Goal: Communication & Community: Answer question/provide support

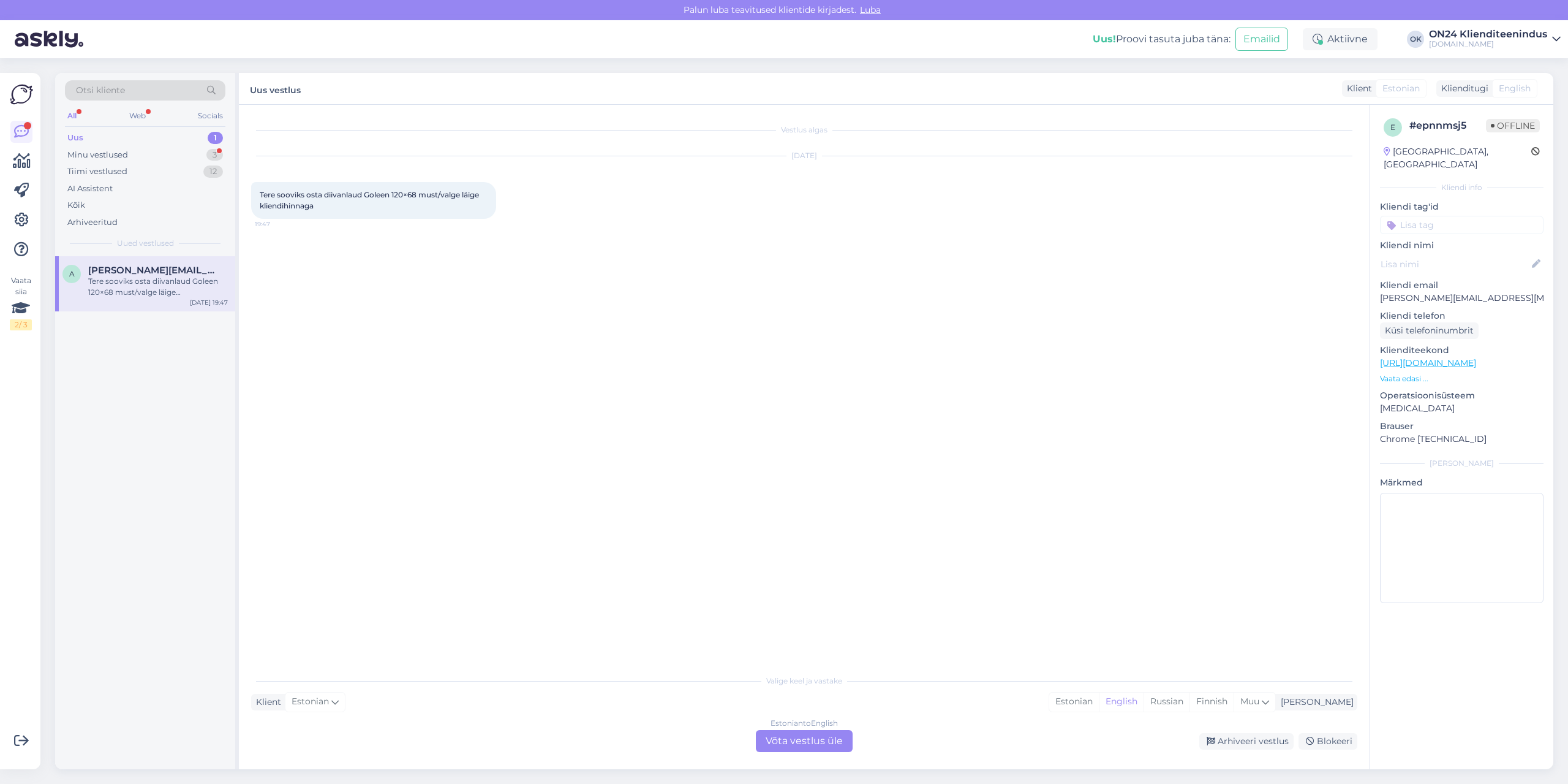
click at [135, 138] on div "Uus 1" at bounding box center [145, 138] width 160 height 18
click at [158, 275] on span "[PERSON_NAME][EMAIL_ADDRESS][MEDICAL_DATA][DOMAIN_NAME]" at bounding box center [152, 270] width 127 height 11
click at [1410, 373] on p "Vaata edasi ..." at bounding box center [1461, 378] width 163 height 11
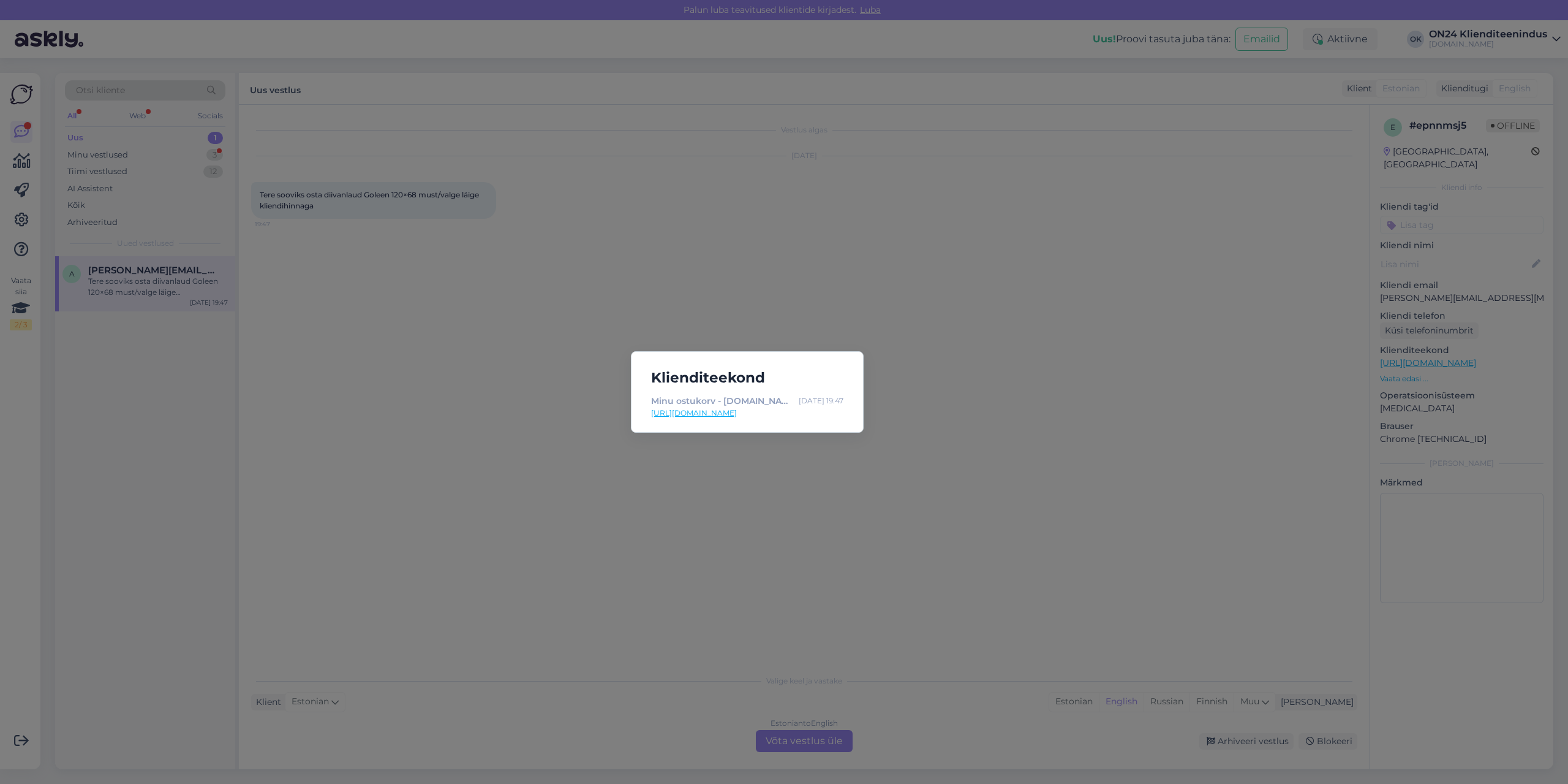
click at [544, 382] on div "Klienditeekond Minu ostukorv - [DOMAIN_NAME] Sisustuskaubamaja [DATE] 19:47 [UR…" at bounding box center [784, 392] width 1568 height 784
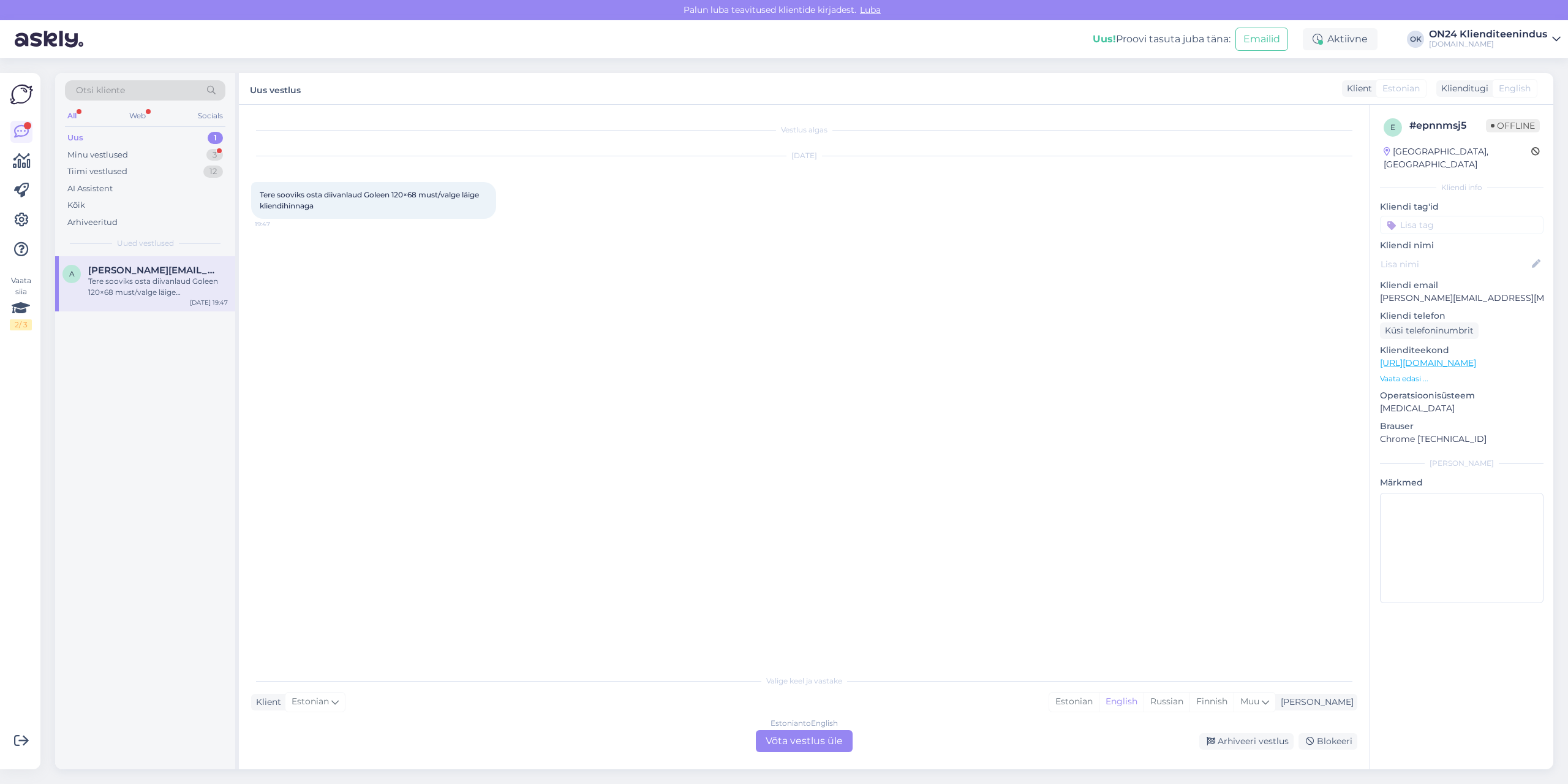
click at [371, 193] on span "Tere sooviks osta diivanlaud Goleen 120×68 must/valge läige kliendihinnaga" at bounding box center [370, 199] width 221 height 21
copy span "Goleen"
click at [1430, 291] on p "[PERSON_NAME][EMAIL_ADDRESS][MEDICAL_DATA][DOMAIN_NAME]" at bounding box center [1461, 297] width 163 height 13
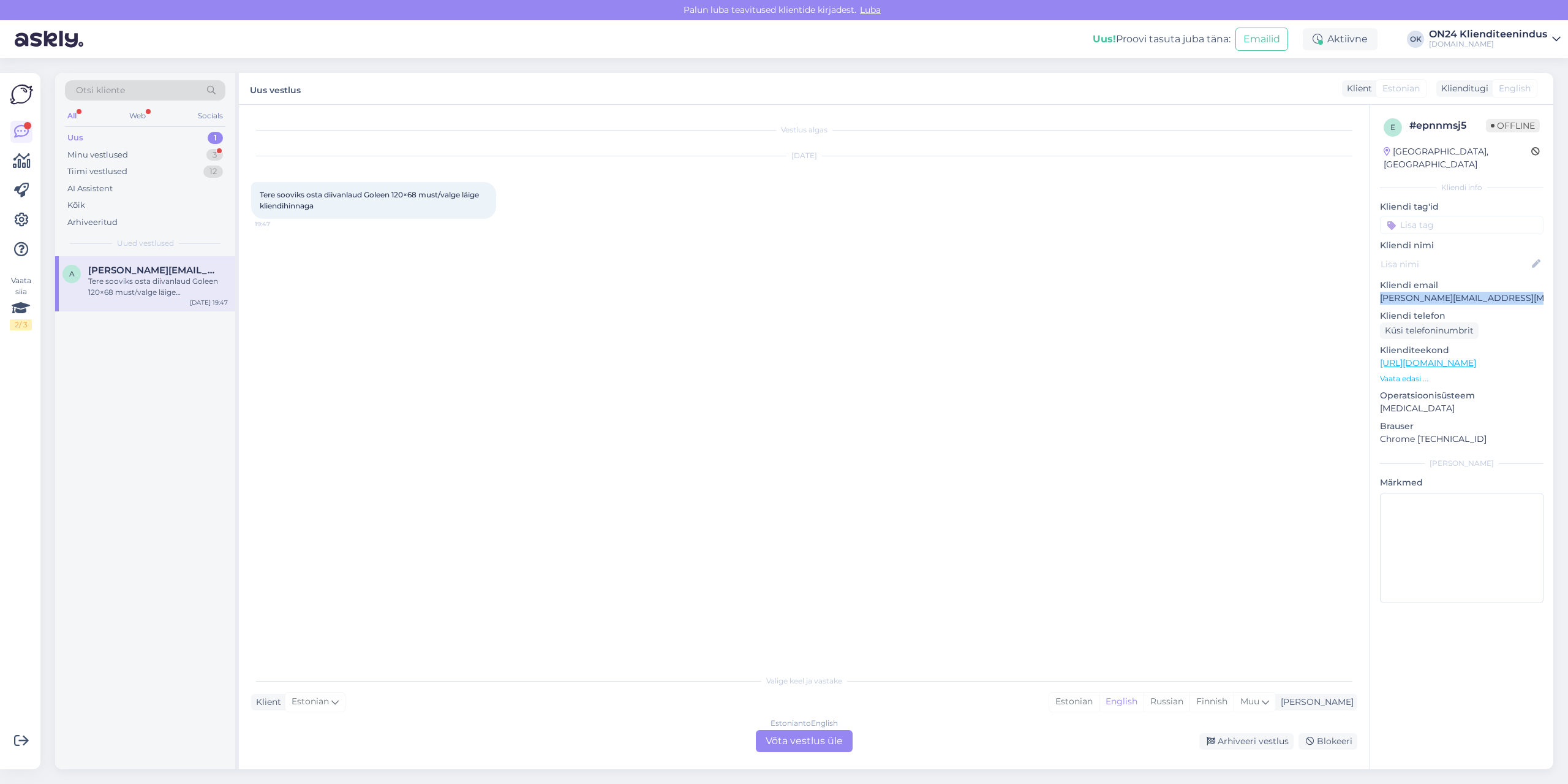
click at [1430, 291] on p "[PERSON_NAME][EMAIL_ADDRESS][MEDICAL_DATA][DOMAIN_NAME]" at bounding box center [1461, 297] width 163 height 13
copy p "[PERSON_NAME][EMAIL_ADDRESS][MEDICAL_DATA][DOMAIN_NAME]"
click at [1420, 373] on p "Vaata edasi ..." at bounding box center [1461, 378] width 163 height 11
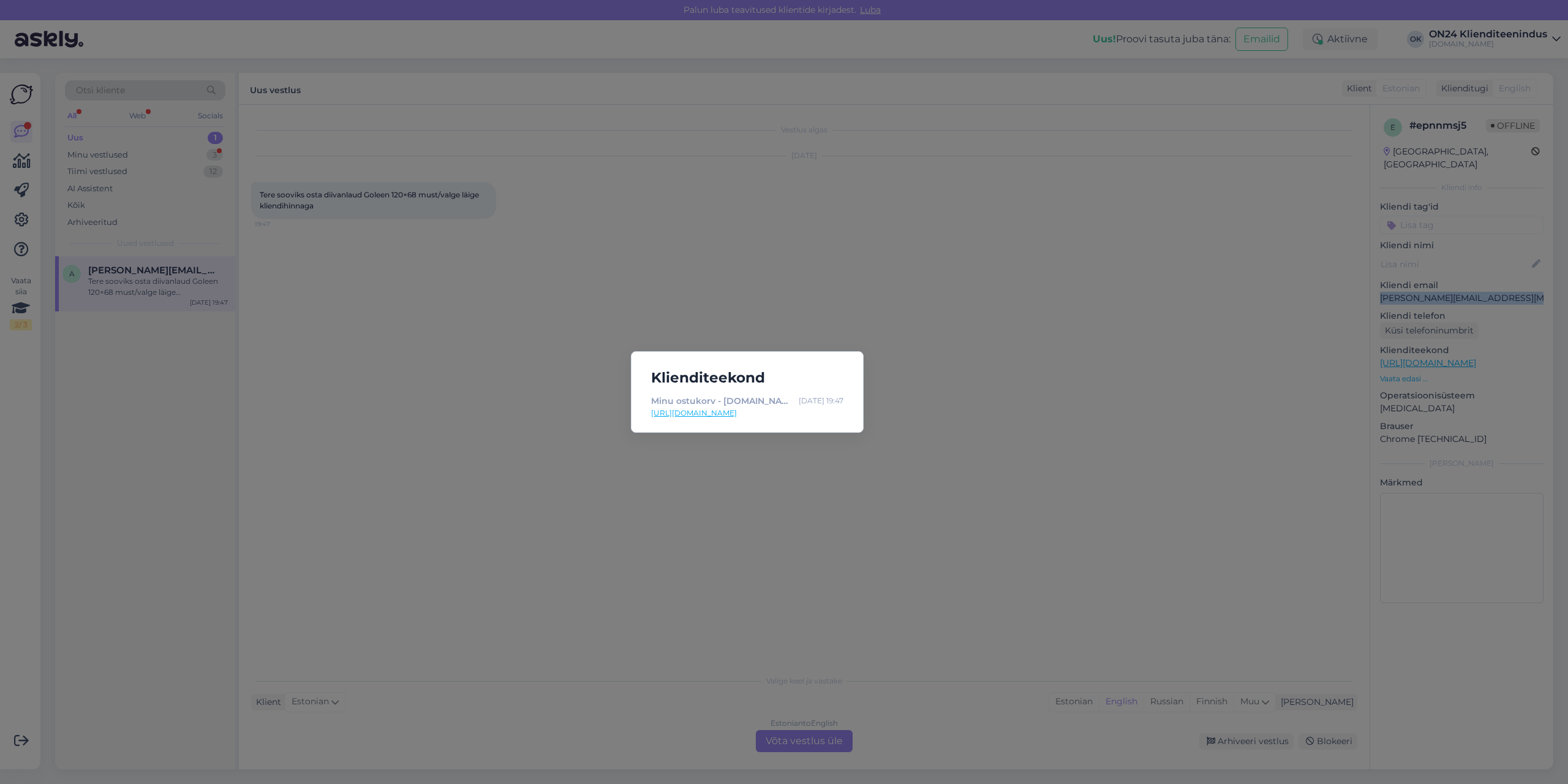
click at [1171, 521] on div "Klienditeekond Minu ostukorv - [DOMAIN_NAME] Sisustuskaubamaja [DATE] 19:47 [UR…" at bounding box center [784, 392] width 1568 height 784
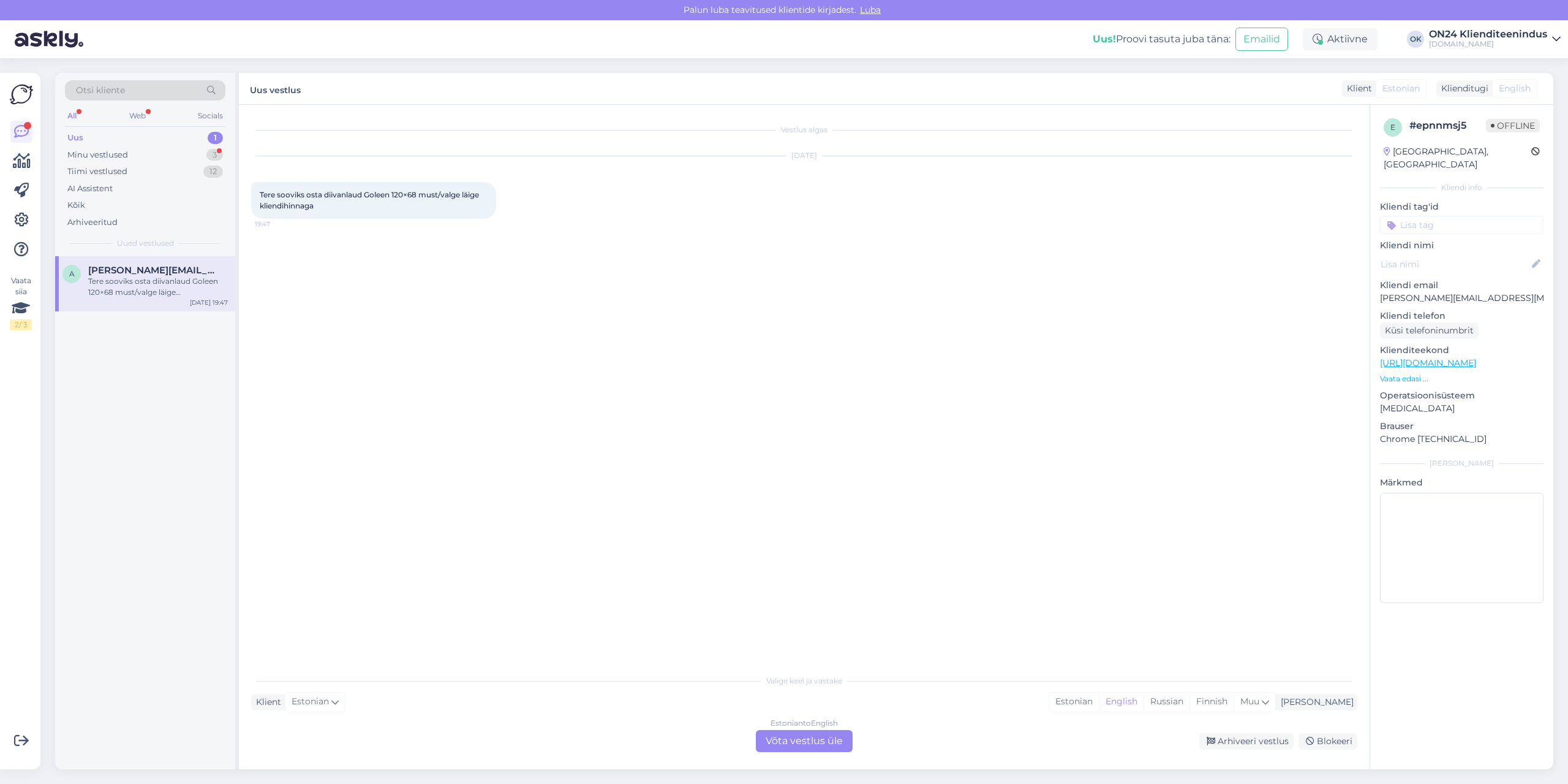
click at [1421, 291] on p "[PERSON_NAME][EMAIL_ADDRESS][MEDICAL_DATA][DOMAIN_NAME]" at bounding box center [1461, 297] width 163 height 13
copy p "[PERSON_NAME][EMAIL_ADDRESS][MEDICAL_DATA][DOMAIN_NAME]"
click at [1099, 703] on div "Estonian" at bounding box center [1074, 701] width 50 height 19
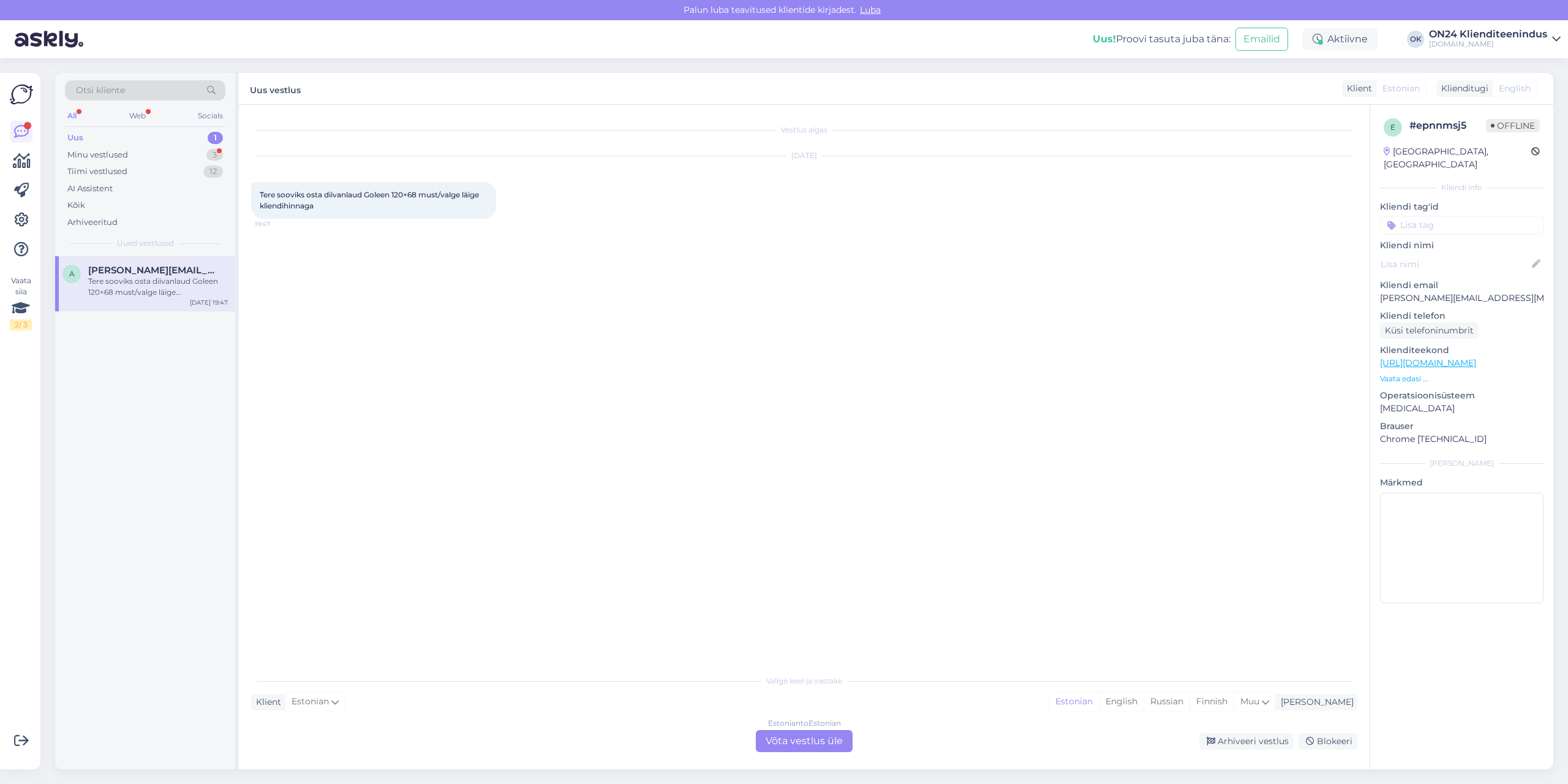
click at [809, 746] on div "Estonian to Estonian Võta vestlus üle" at bounding box center [804, 740] width 97 height 22
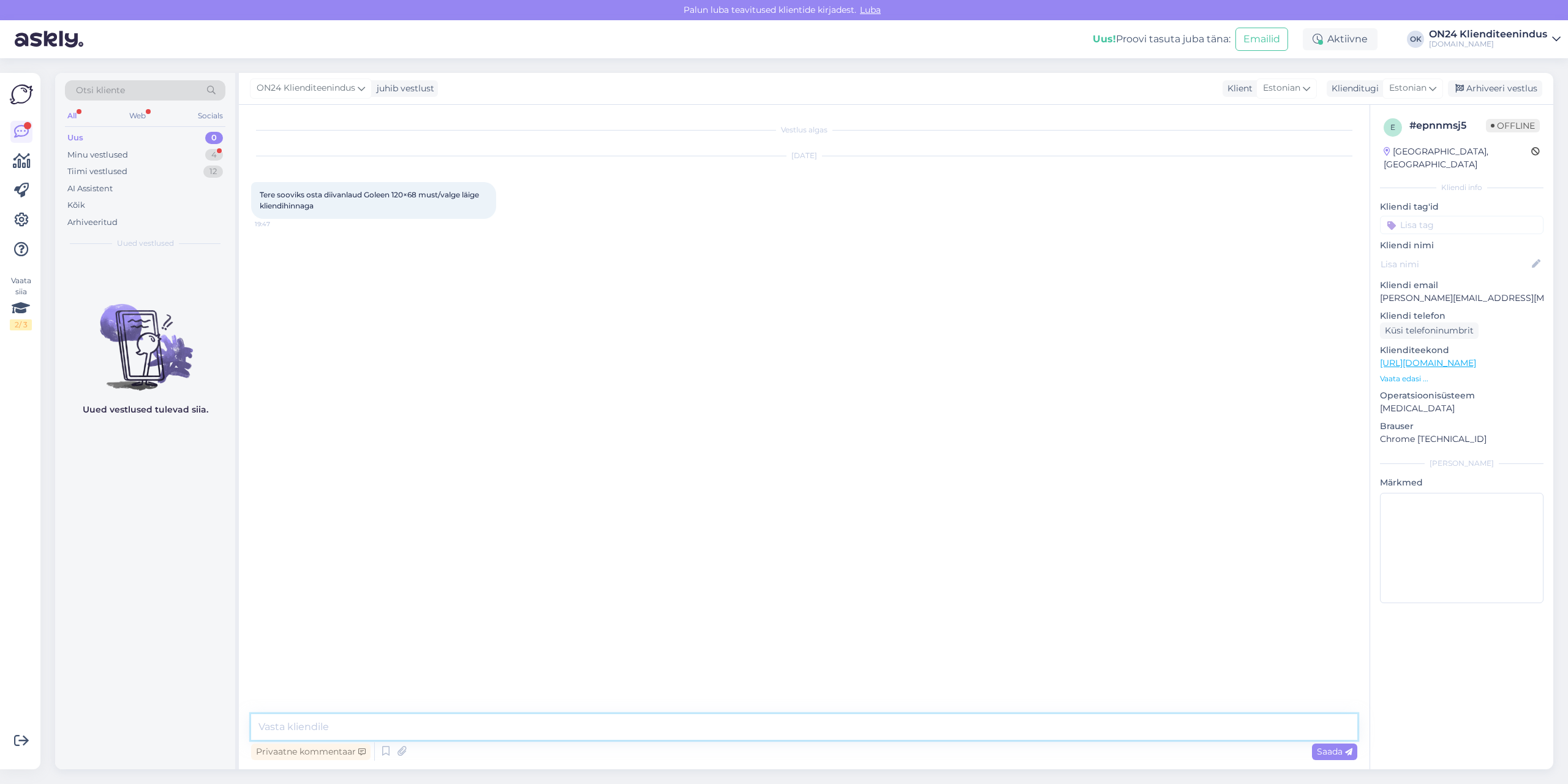
click at [782, 727] on textarea at bounding box center [805, 726] width 1107 height 25
type textarea "t"
type textarea "Tere!"
click at [363, 729] on textarea at bounding box center [805, 726] width 1107 height 25
type textarea "Jah saab."
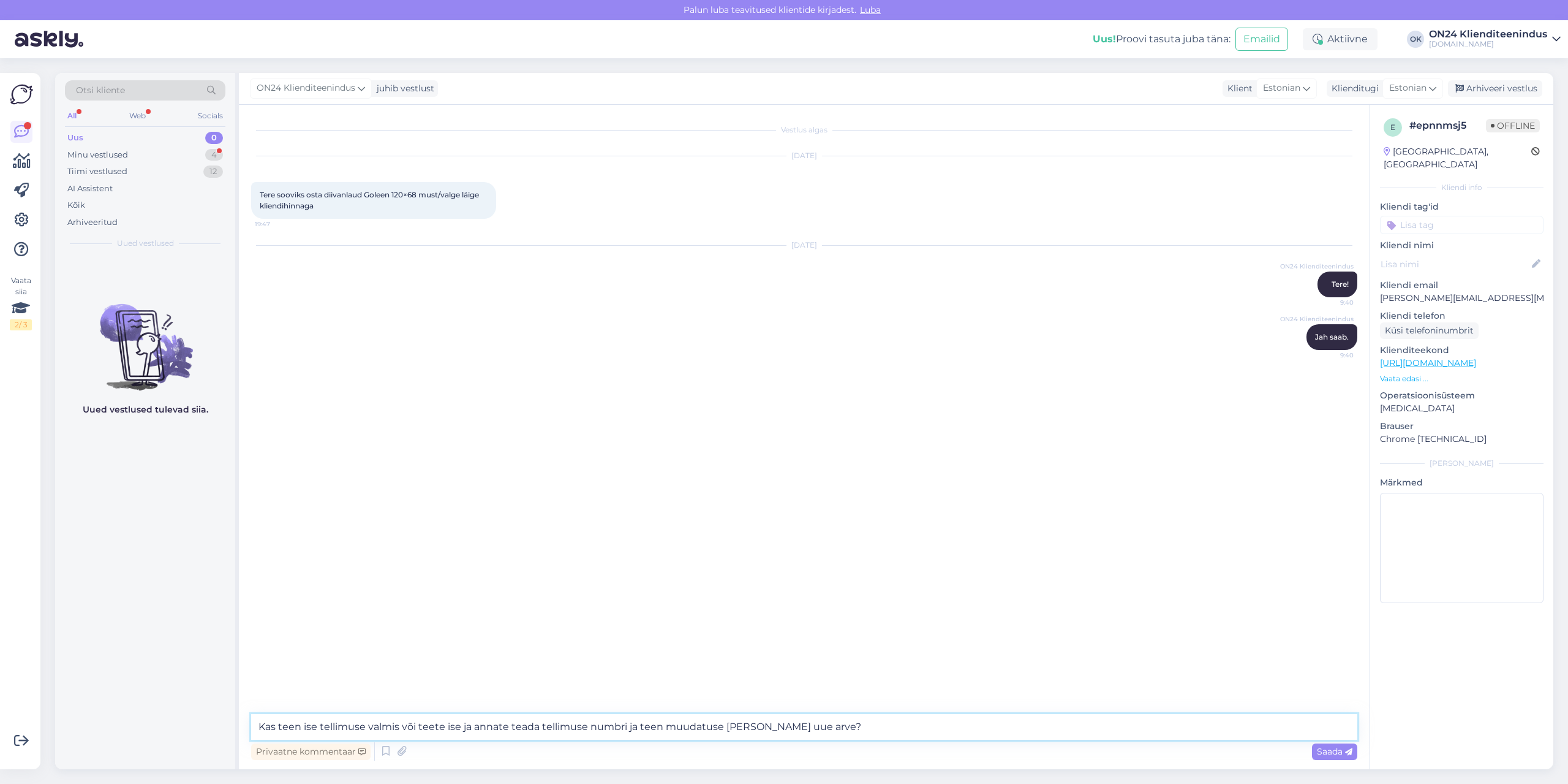
type textarea "Kas teen ise tellimuse valmis või teete ise ja annate teada tellimuse numbri ja…"
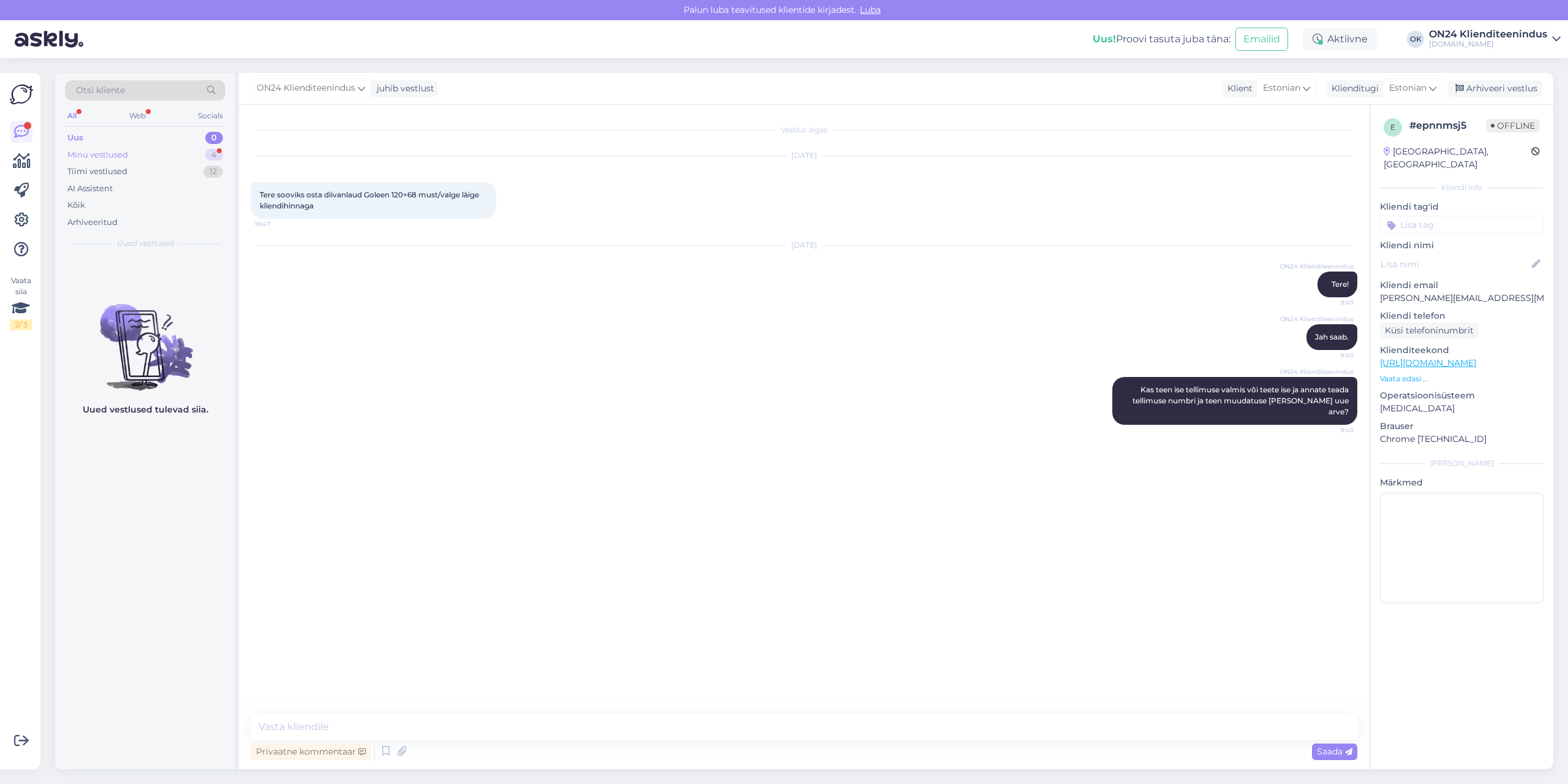
click at [85, 152] on div "Minu vestlused" at bounding box center [98, 154] width 61 height 13
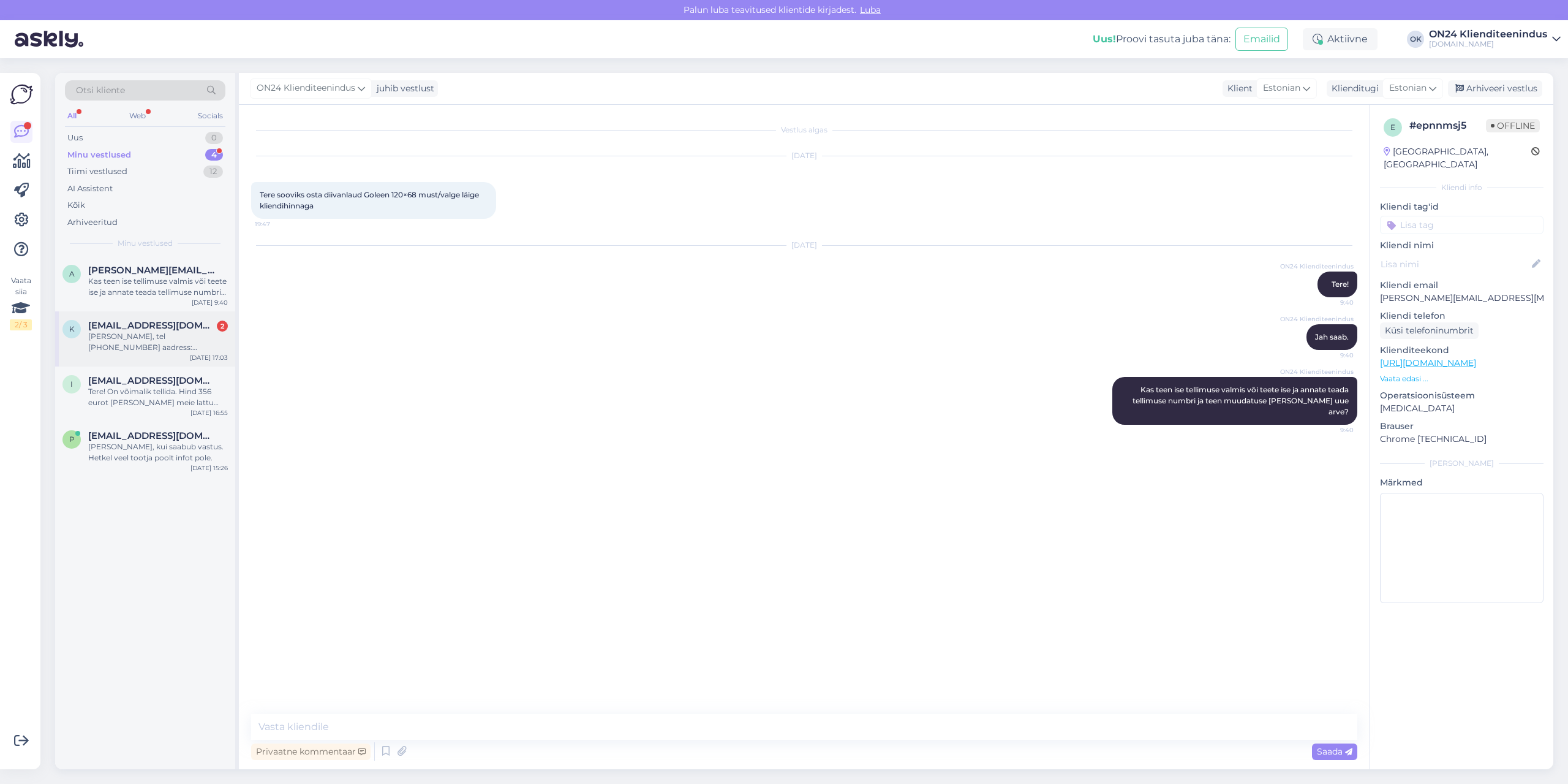
click at [152, 321] on span "[EMAIL_ADDRESS][DOMAIN_NAME]" at bounding box center [152, 325] width 127 height 11
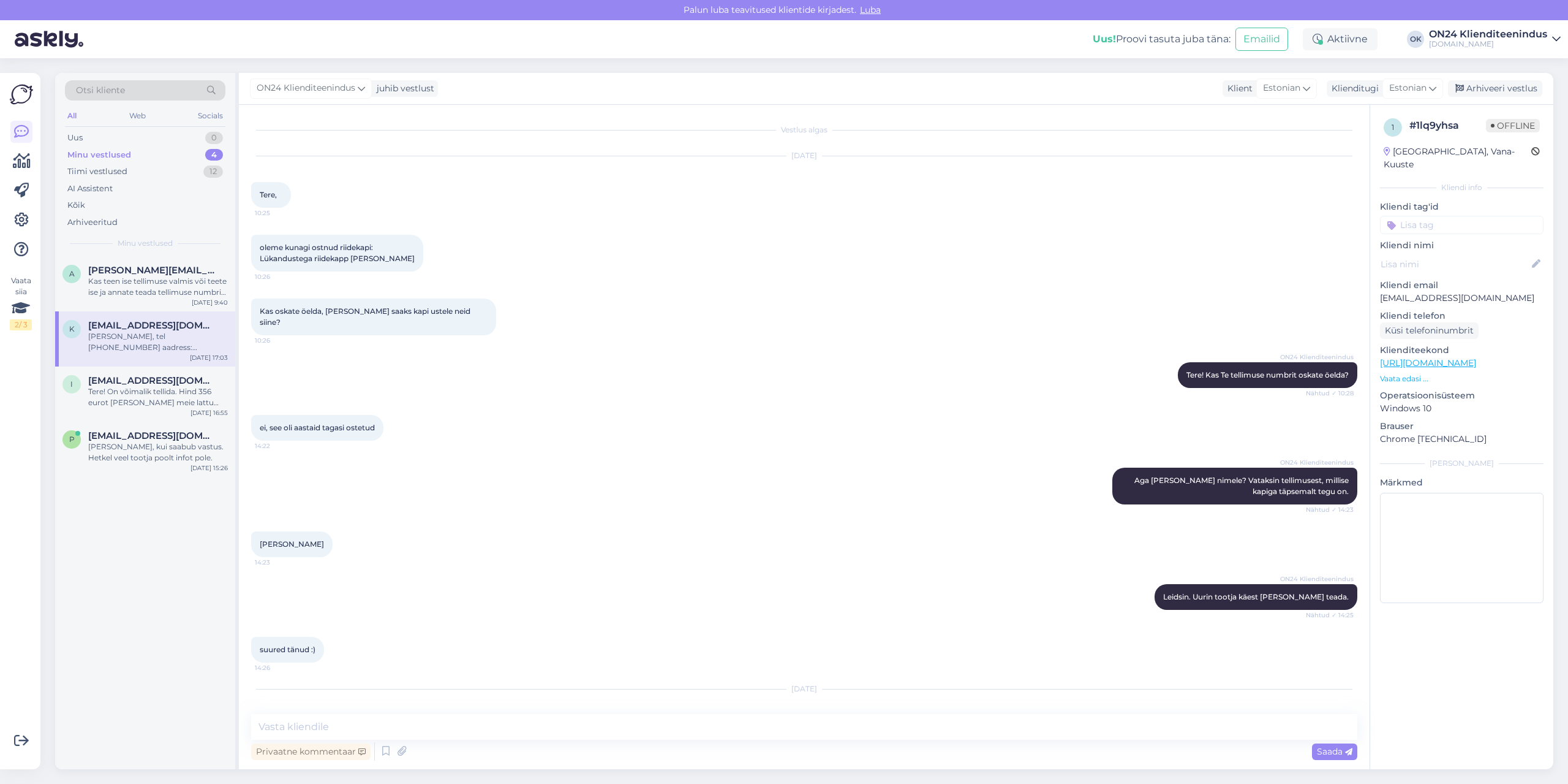
click at [296, 539] on span "[PERSON_NAME]" at bounding box center [292, 543] width 65 height 9
copy div "[PERSON_NAME] 14:23"
click at [121, 333] on div "[PERSON_NAME], tel [PHONE_NUMBER] aadress: [GEOGRAPHIC_DATA] [GEOGRAPHIC_DATA] …" at bounding box center [157, 341] width 140 height 22
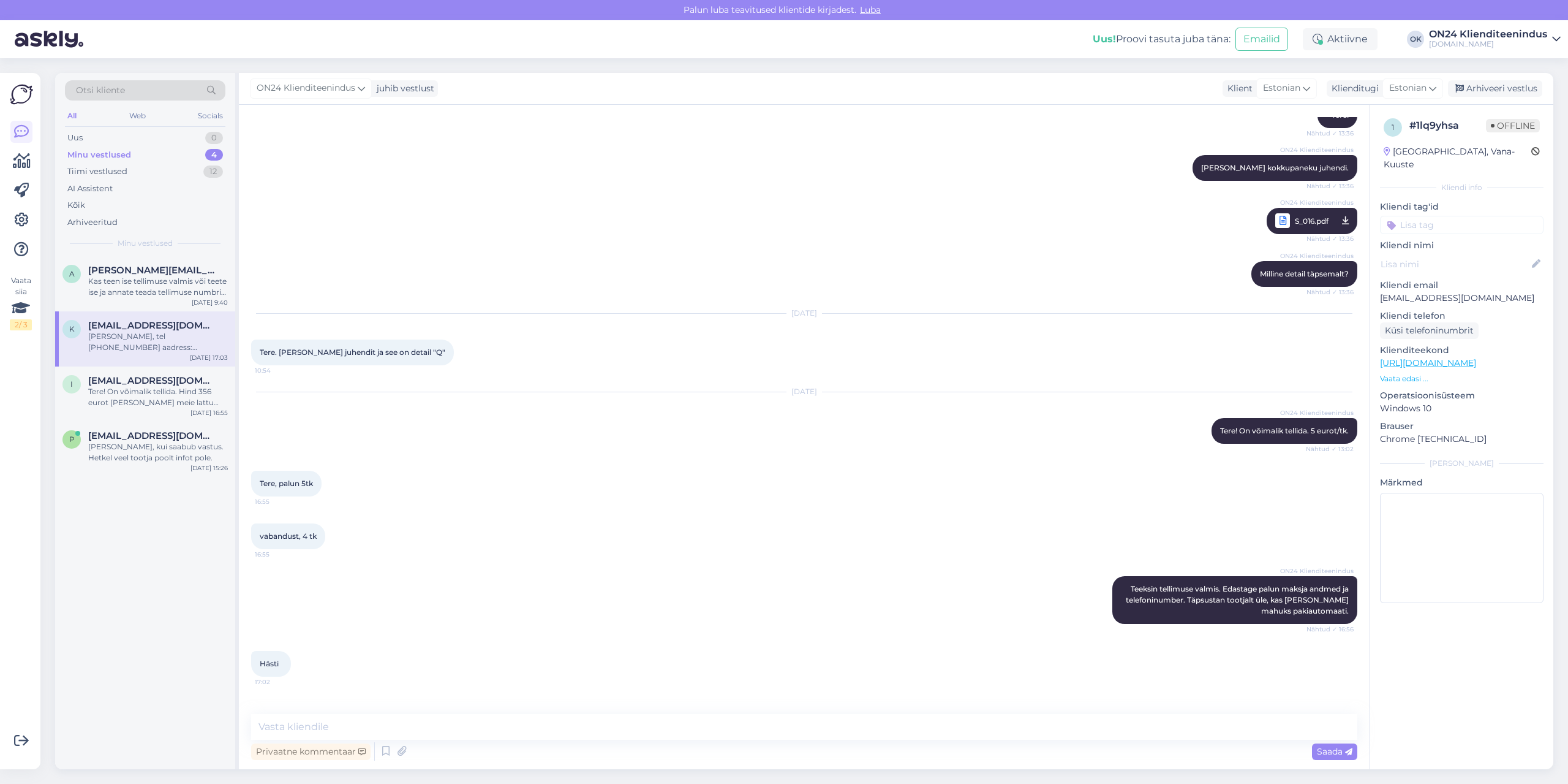
scroll to position [664, 0]
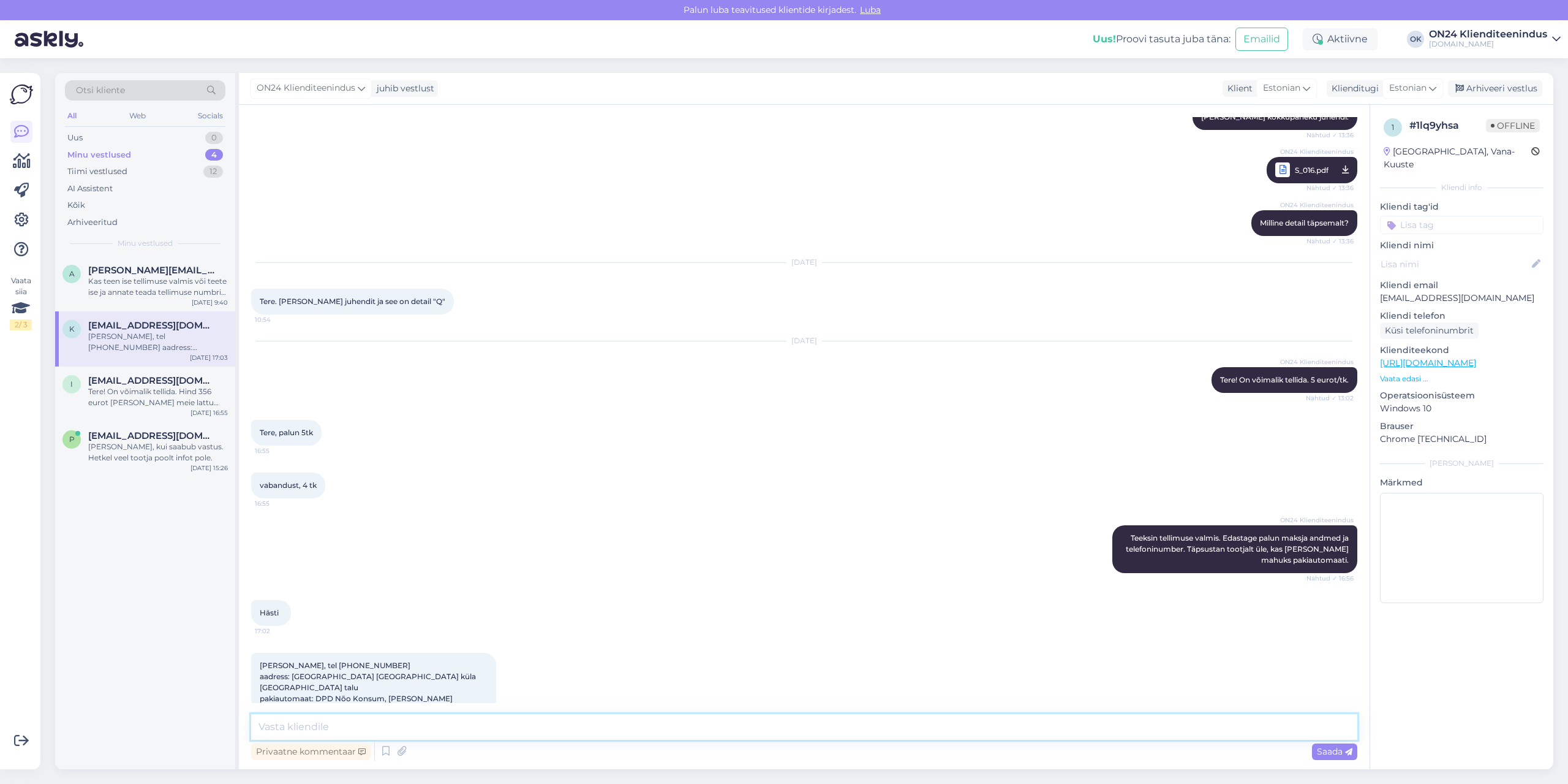
click at [409, 721] on textarea at bounding box center [805, 726] width 1107 height 25
type textarea "Tere. Selgus, et see ei mahu pakiautomaati. Saame tuua kulleriga maja ette või …"
